Goal: Task Accomplishment & Management: Manage account settings

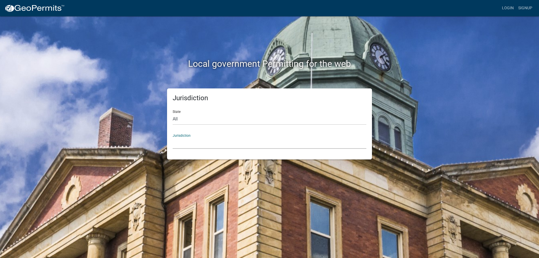
click at [210, 143] on select "[GEOGRAPHIC_DATA], [US_STATE] [GEOGRAPHIC_DATA], [US_STATE][PERSON_NAME][GEOGRA…" at bounding box center [270, 143] width 194 height 12
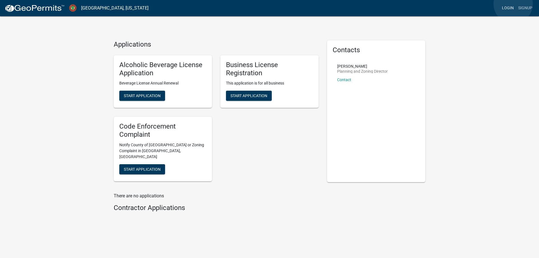
click at [513, 4] on link "Login" at bounding box center [508, 8] width 16 height 11
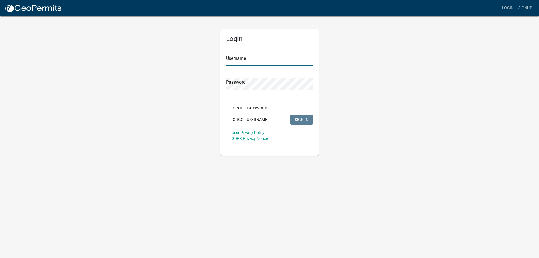
type input "KSBI"
click at [310, 118] on button "SIGN IN" at bounding box center [301, 120] width 23 height 10
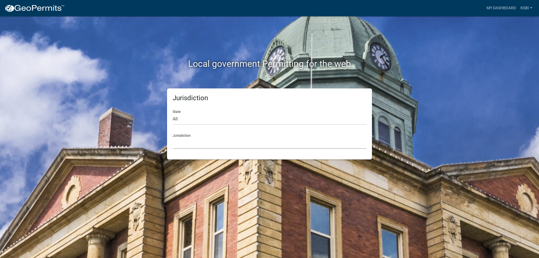
click at [204, 145] on select "[GEOGRAPHIC_DATA], [US_STATE] [GEOGRAPHIC_DATA], [US_STATE][PERSON_NAME][GEOGRA…" at bounding box center [270, 143] width 194 height 12
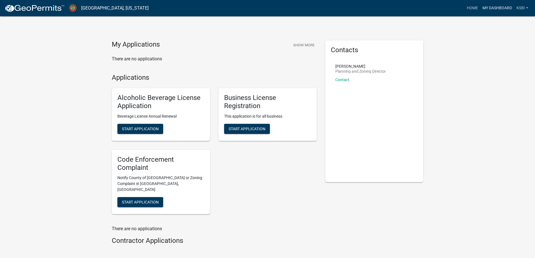
click at [492, 5] on link "My Dashboard" at bounding box center [497, 8] width 34 height 11
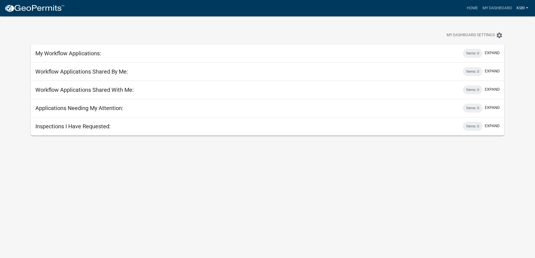
click at [517, 8] on link "KSBI" at bounding box center [522, 8] width 16 height 11
click at [470, 11] on link "Home" at bounding box center [473, 8] width 16 height 11
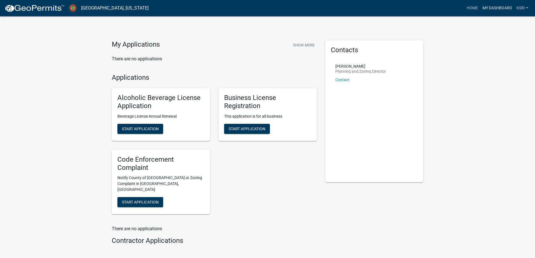
click at [501, 6] on link "My Dashboard" at bounding box center [497, 8] width 34 height 11
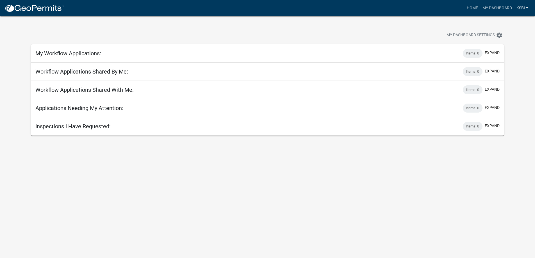
click at [523, 9] on link "KSBI" at bounding box center [522, 8] width 16 height 11
click at [510, 21] on link "Account" at bounding box center [508, 22] width 45 height 13
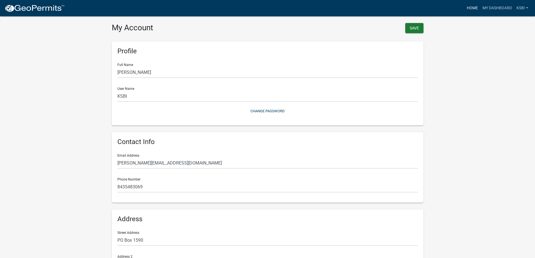
click at [474, 6] on link "Home" at bounding box center [473, 8] width 16 height 11
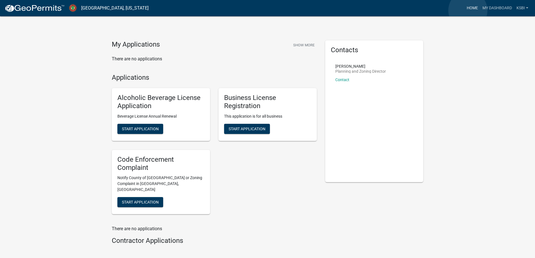
click at [468, 10] on link "Home" at bounding box center [473, 8] width 16 height 11
click at [84, 78] on div "My Applications Show More There are no applications Applications Alcoholic Beve…" at bounding box center [267, 145] width 535 height 291
click at [286, 185] on div "Alcoholic Beverage License Application Beverage License Annual Renewal Start Ap…" at bounding box center [214, 151] width 213 height 135
click at [523, 8] on link "KSBI" at bounding box center [522, 8] width 16 height 11
click at [460, 61] on div "My Applications Show More There are no applications Applications Alcoholic Beve…" at bounding box center [267, 145] width 535 height 291
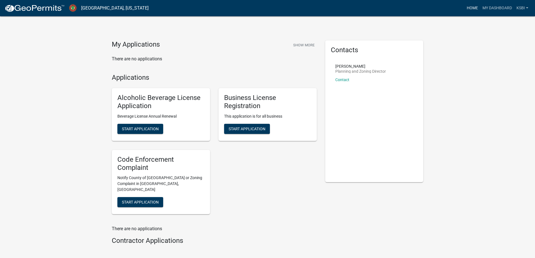
click at [477, 6] on link "Home" at bounding box center [473, 8] width 16 height 11
click at [246, 172] on div "Alcoholic Beverage License Application Beverage License Annual Renewal Start Ap…" at bounding box center [214, 151] width 213 height 135
click at [303, 43] on button "Show More" at bounding box center [304, 44] width 26 height 9
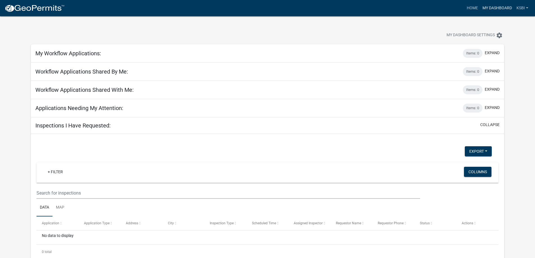
click at [480, 7] on link "My Dashboard" at bounding box center [497, 8] width 34 height 11
click at [474, 7] on link "Home" at bounding box center [473, 8] width 16 height 11
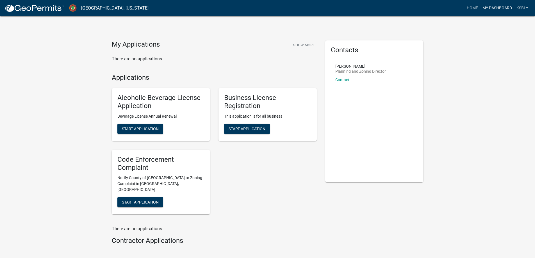
click at [496, 8] on link "My Dashboard" at bounding box center [497, 8] width 34 height 11
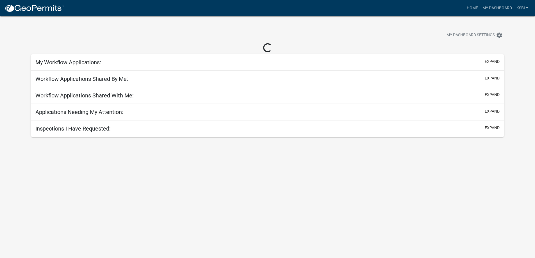
click at [85, 63] on h5 "My Workflow Applications:" at bounding box center [68, 62] width 66 height 7
click at [488, 63] on button "expand" at bounding box center [492, 62] width 15 height 6
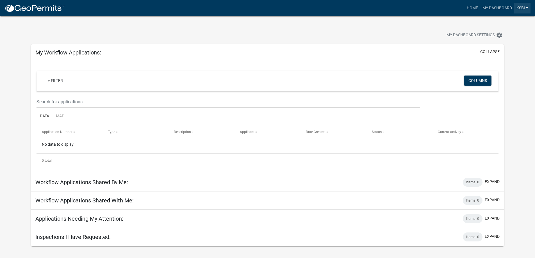
click at [526, 10] on link "KSBI" at bounding box center [522, 8] width 16 height 11
click at [370, 35] on div "My Dashboard Settings settings" at bounding box center [408, 36] width 201 height 12
